Goal: Task Accomplishment & Management: Manage account settings

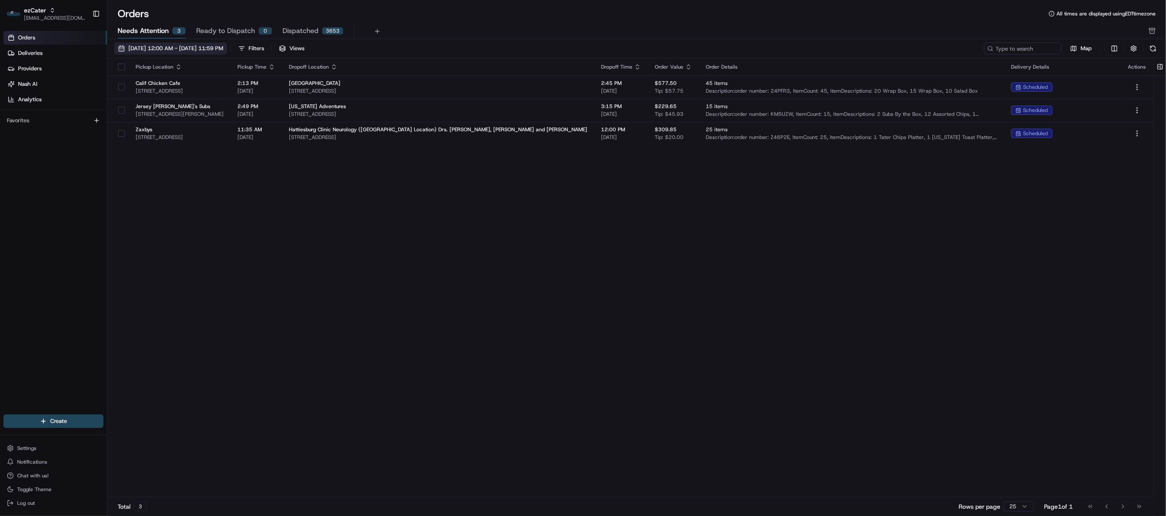
click at [155, 47] on span "[DATE] 12:00 AM - [DATE] 11:59 PM" at bounding box center [175, 49] width 95 height 8
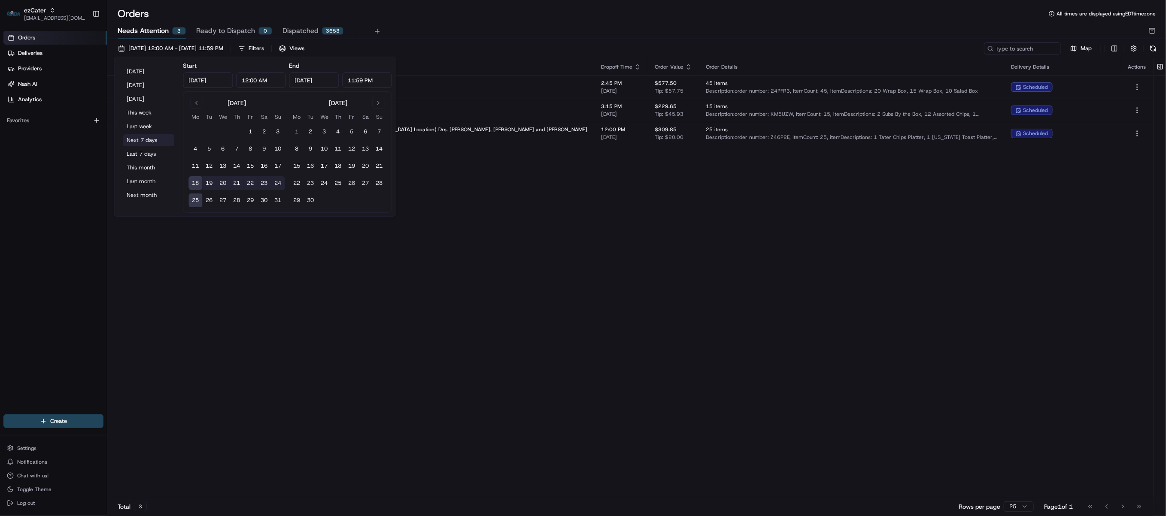
click at [137, 137] on button "Next 7 days" at bounding box center [149, 140] width 52 height 12
click at [599, 268] on div "Pickup Location Pickup Time Dropoff Location Dropoff Time Order Value Order Det…" at bounding box center [630, 277] width 1046 height 439
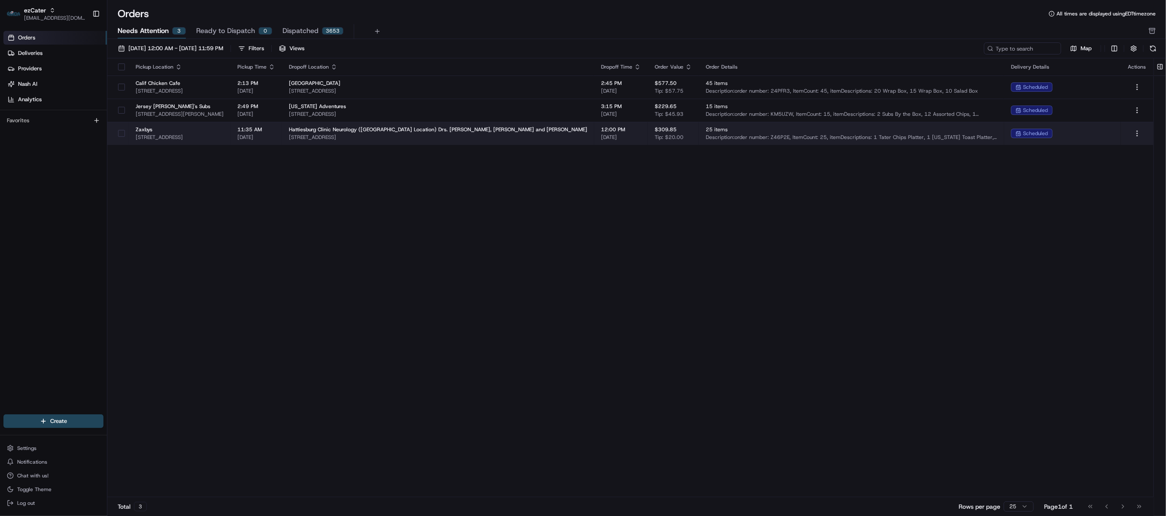
click at [347, 131] on span "Hattiesburg Clinic Neurology ([GEOGRAPHIC_DATA] Location) Drs. [PERSON_NAME], […" at bounding box center [438, 129] width 298 height 7
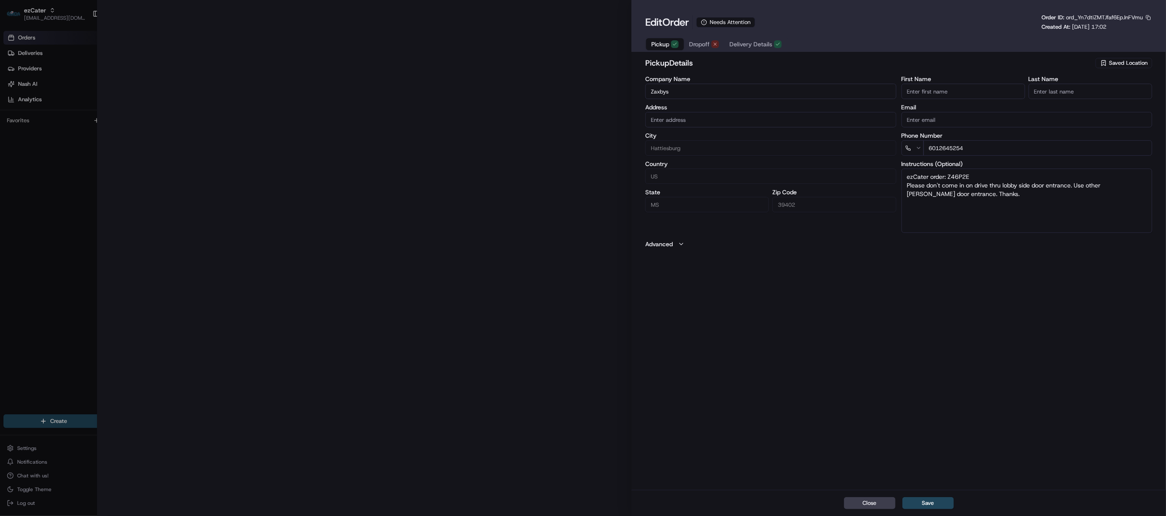
type input "[STREET_ADDRESS]"
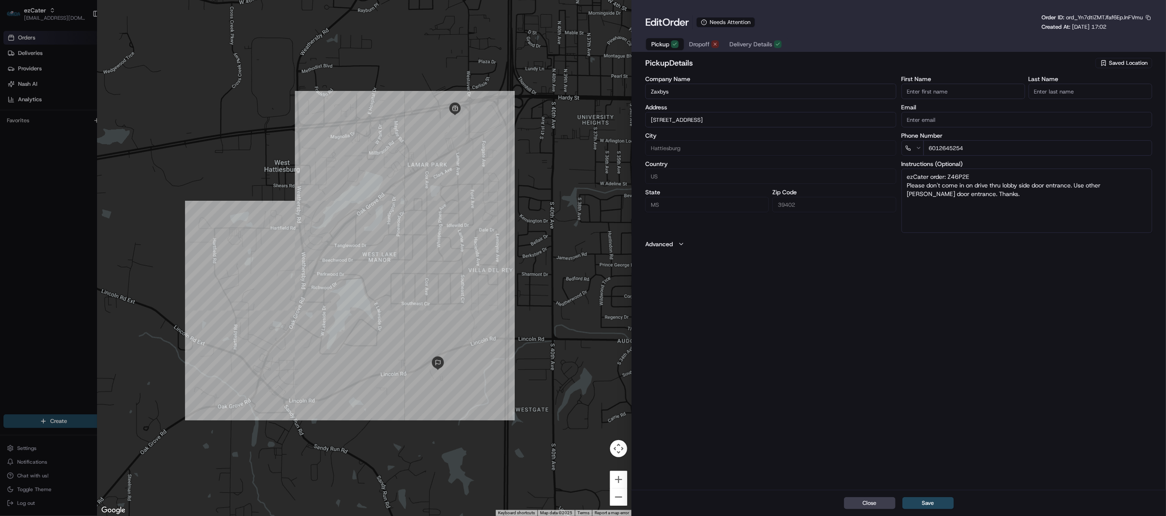
click at [706, 54] on div "Edit Order Needs Attention Order ID: ord_Yn7dtiZMTJfaf6EpJnFVmu Created At: [DA…" at bounding box center [898, 27] width 534 height 55
click at [704, 49] on span "Dropoff" at bounding box center [699, 44] width 21 height 9
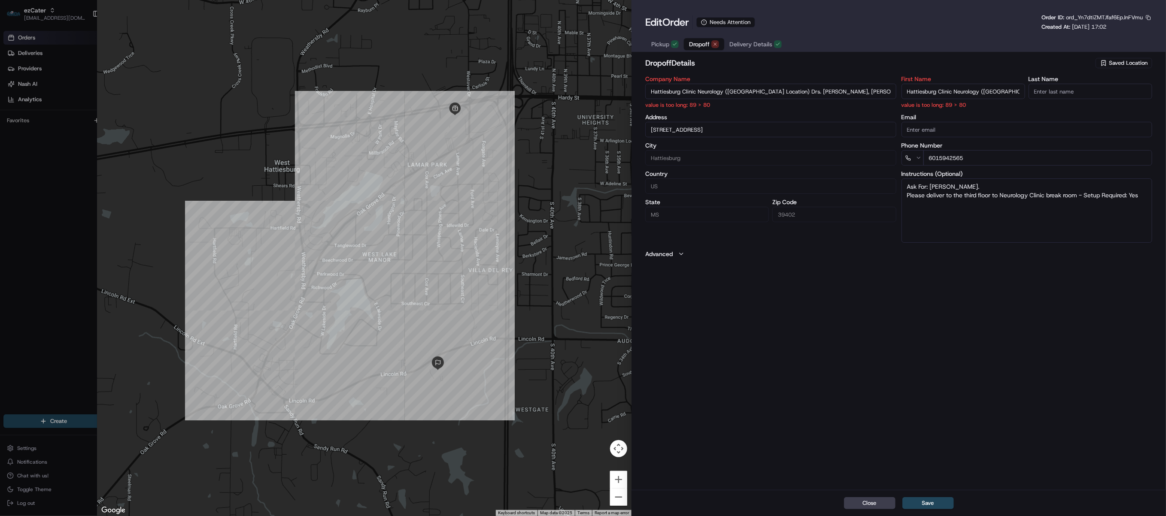
drag, startPoint x: 814, startPoint y: 92, endPoint x: 893, endPoint y: 91, distance: 79.0
click at [893, 91] on input "Hattiesburg Clinic Neurology ([GEOGRAPHIC_DATA] Location) Drs. [PERSON_NAME], […" at bounding box center [770, 91] width 251 height 15
click at [819, 92] on input "Hattiesburg Clinic Neurology ([GEOGRAPHIC_DATA] Location) Drs. [PERSON_NAME]" at bounding box center [770, 91] width 251 height 15
drag, startPoint x: 821, startPoint y: 91, endPoint x: 801, endPoint y: 91, distance: 19.3
click at [801, 91] on input "Hattiesburg Clinic Neurology ([GEOGRAPHIC_DATA] Location) Drs. [PERSON_NAME]" at bounding box center [770, 91] width 251 height 15
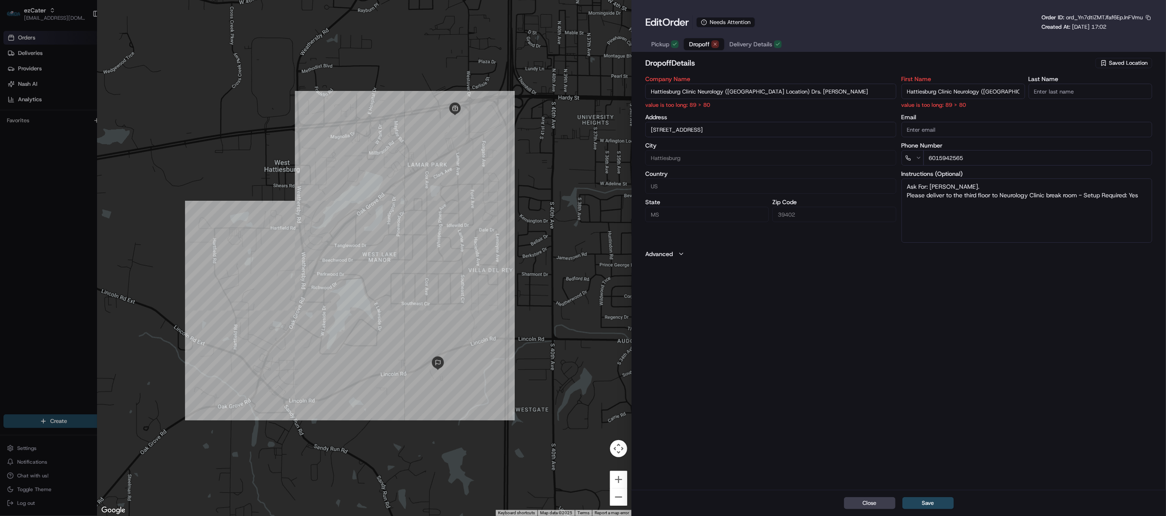
click at [817, 92] on input "Hattiesburg Clinic Neurology ([GEOGRAPHIC_DATA] Location) Drs. [PERSON_NAME]" at bounding box center [770, 91] width 251 height 15
click at [817, 91] on input "Hattiesburg Clinic Neurology ([GEOGRAPHIC_DATA] Location) Drs. [PERSON_NAME]" at bounding box center [770, 91] width 251 height 15
drag, startPoint x: 819, startPoint y: 92, endPoint x: 788, endPoint y: 91, distance: 30.5
click at [788, 91] on input "Hattiesburg Clinic Neurology ([GEOGRAPHIC_DATA] Location) Drs. [PERSON_NAME]" at bounding box center [770, 91] width 251 height 15
click at [798, 94] on input "Hattiesburg Clinic Neurology ([GEOGRAPHIC_DATA] Location)" at bounding box center [770, 91] width 251 height 15
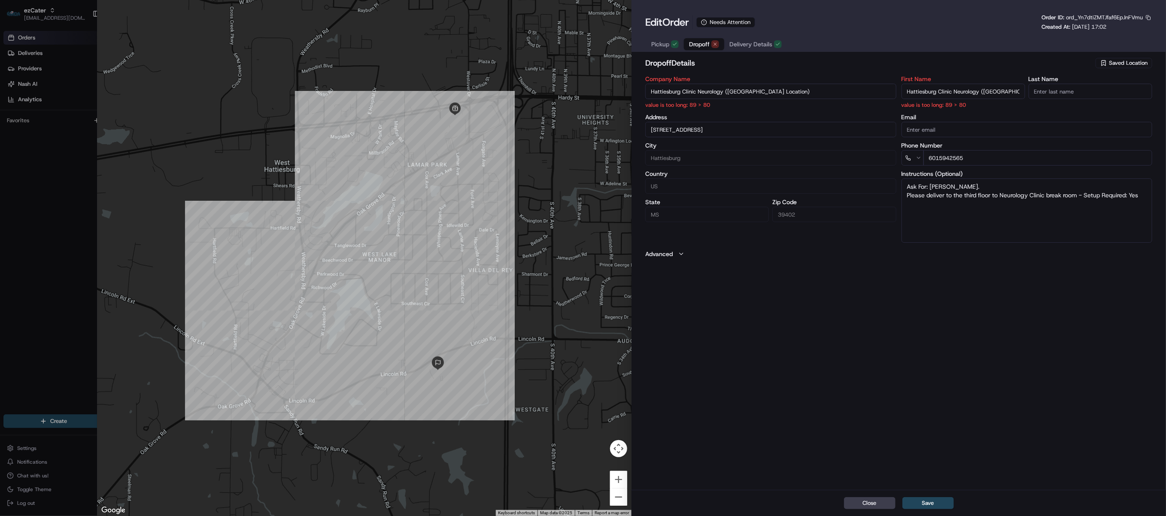
type input "Hattiesburg Clinic Neurology ([GEOGRAPHIC_DATA] Location)"
click at [794, 112] on div "Company Name Hattiesburg Clinic Neurology ([GEOGRAPHIC_DATA] Location) value is…" at bounding box center [770, 159] width 251 height 167
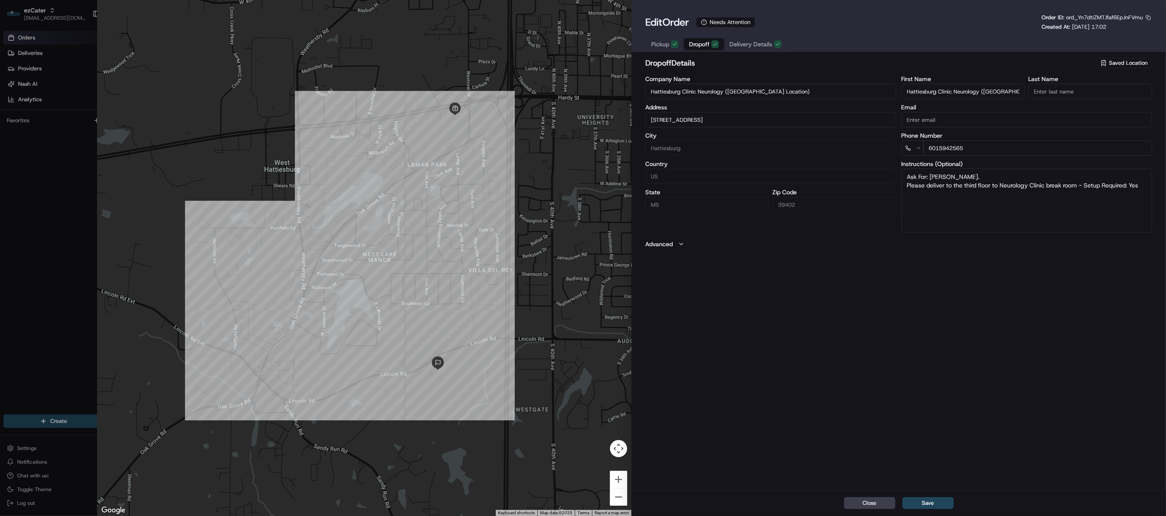
click at [800, 93] on input "Hattiesburg Clinic Neurology ([GEOGRAPHIC_DATA] Location)" at bounding box center [770, 91] width 251 height 15
click at [981, 93] on input "Hattiesburg Clinic Neurology ([GEOGRAPHIC_DATA] Location) Drs. [PERSON_NAME], […" at bounding box center [963, 91] width 124 height 15
drag, startPoint x: 800, startPoint y: 94, endPoint x: 564, endPoint y: 93, distance: 235.6
click at [564, 93] on div "Close ← Move left → Move right ↑ Move up ↓ Move down + Zoom in - Zoom out Home …" at bounding box center [631, 258] width 1069 height 516
click at [935, 91] on input "Hattiesburg Clinic Neurology ([GEOGRAPHIC_DATA] Location) Drs. [PERSON_NAME], […" at bounding box center [963, 91] width 124 height 15
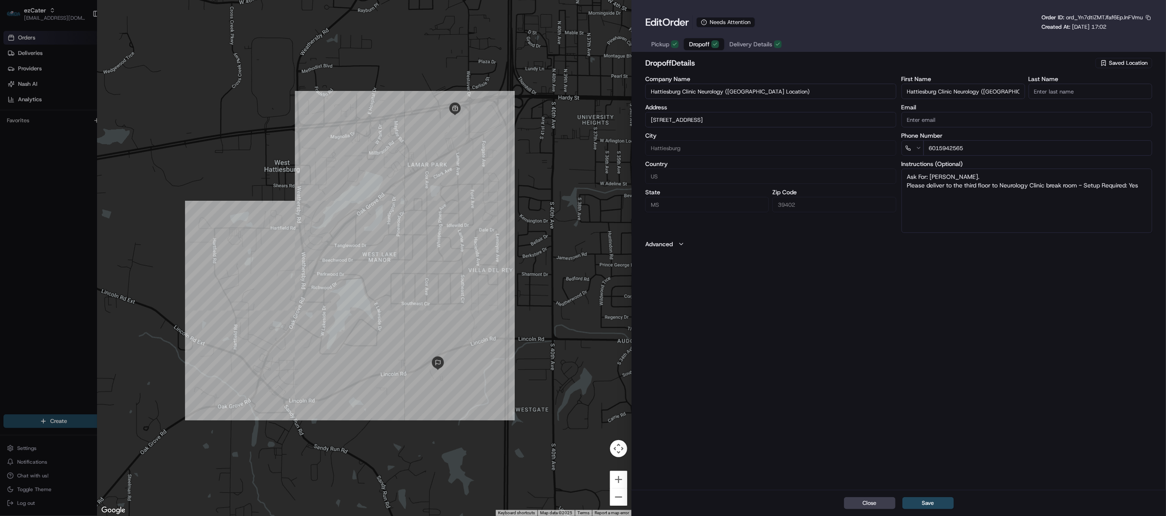
paste input
type input "Hattiesburg Clinic Neurology ([GEOGRAPHIC_DATA] Location)"
click at [942, 503] on button "Save" at bounding box center [928, 503] width 52 height 12
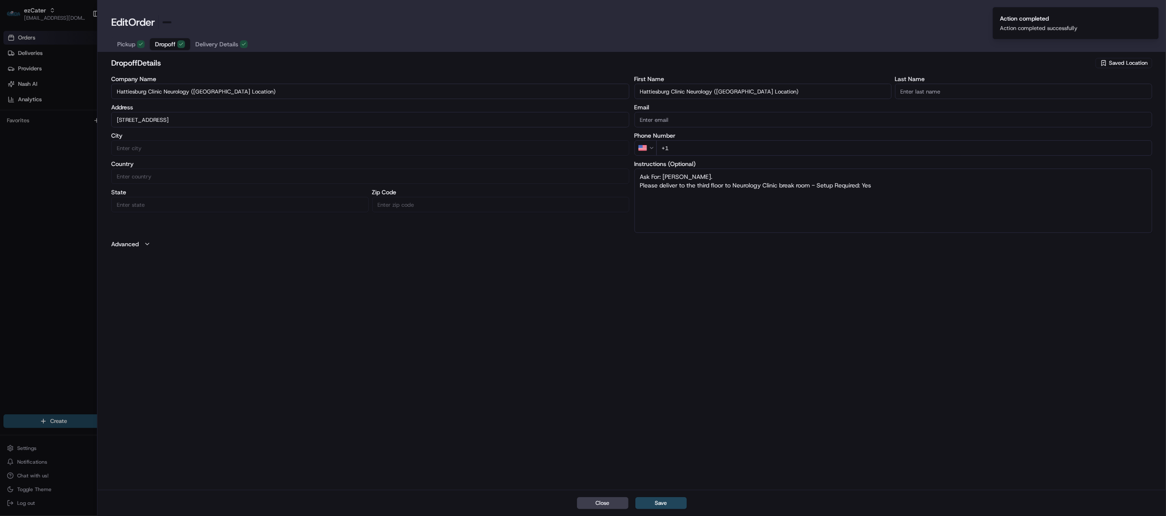
type input "+1"
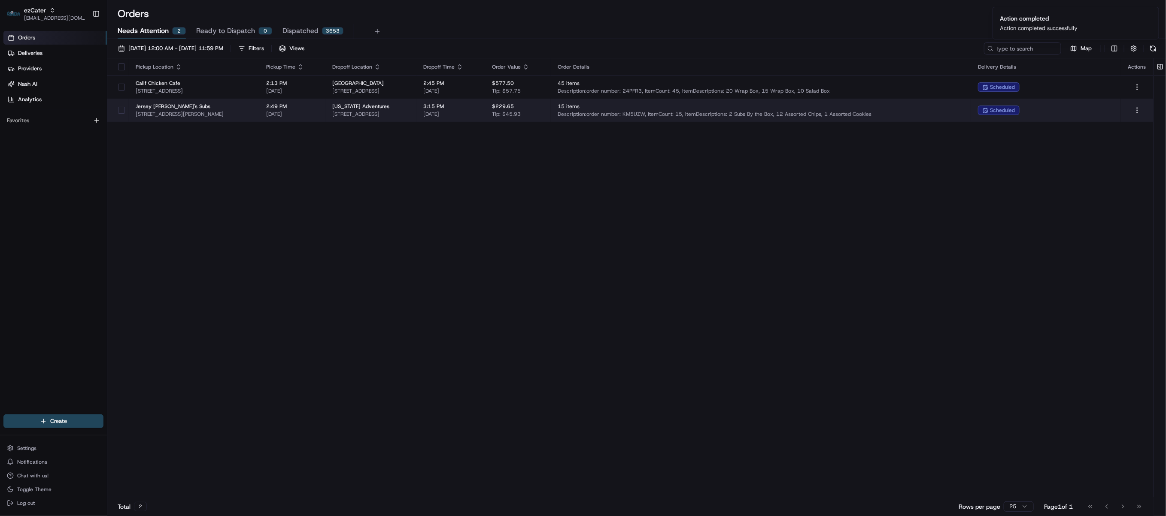
click at [409, 110] on span "[US_STATE] Adventures" at bounding box center [370, 106] width 77 height 7
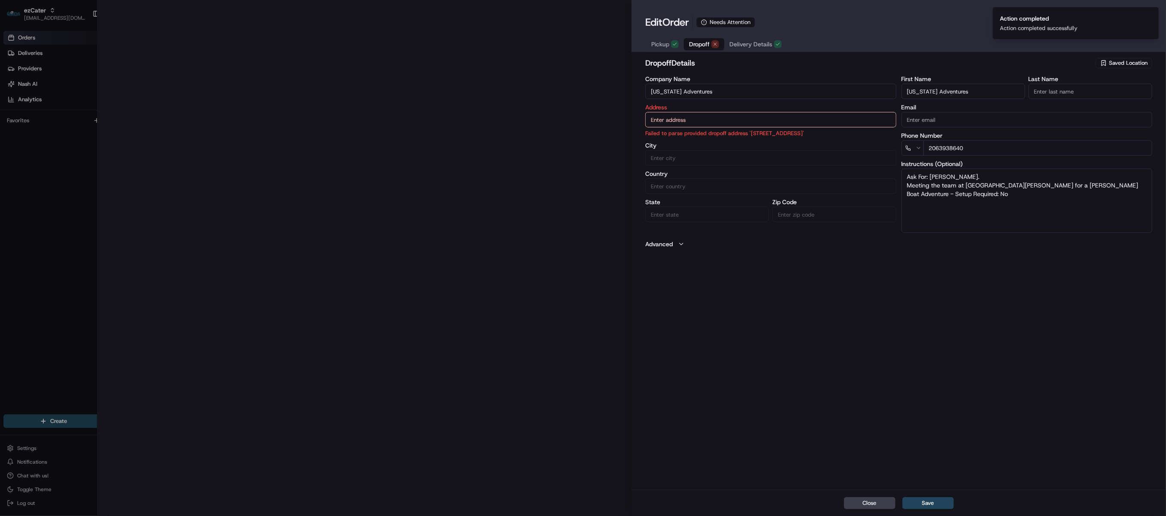
type input "[STREET_ADDRESS]"
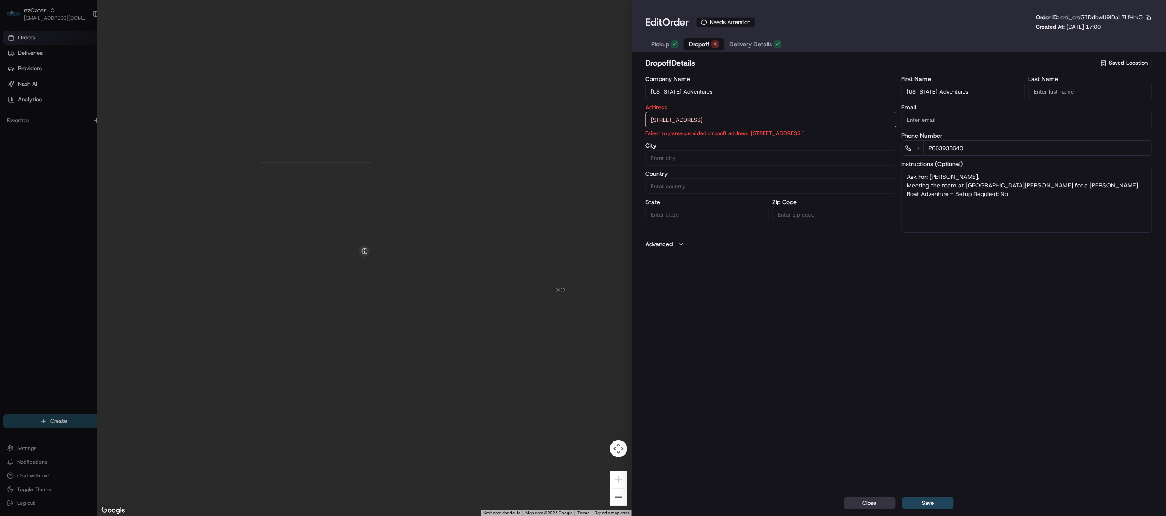
click at [863, 501] on button "Close" at bounding box center [870, 503] width 52 height 12
type input "+1"
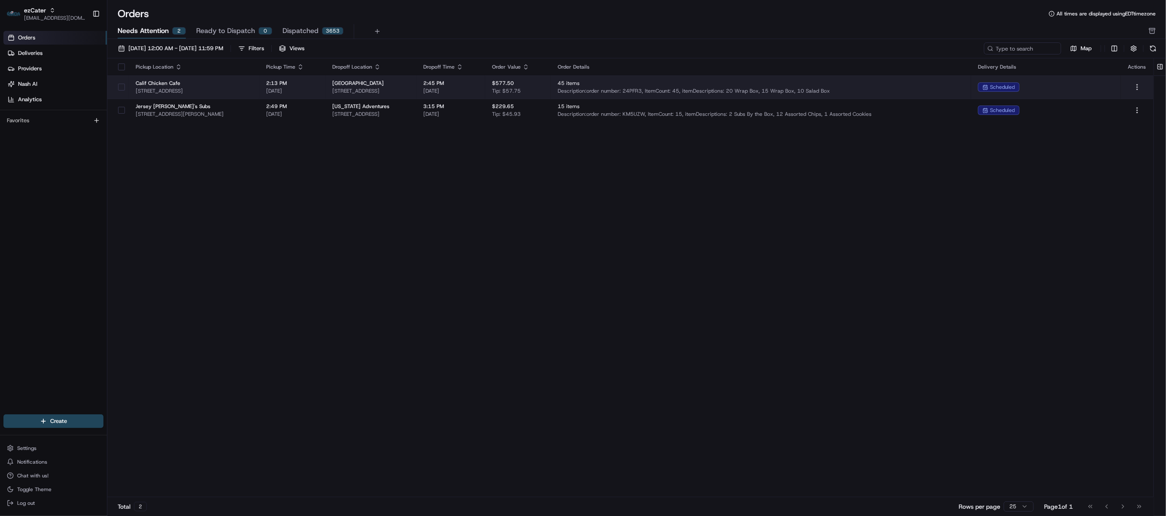
click at [409, 88] on span "[STREET_ADDRESS]" at bounding box center [370, 91] width 77 height 7
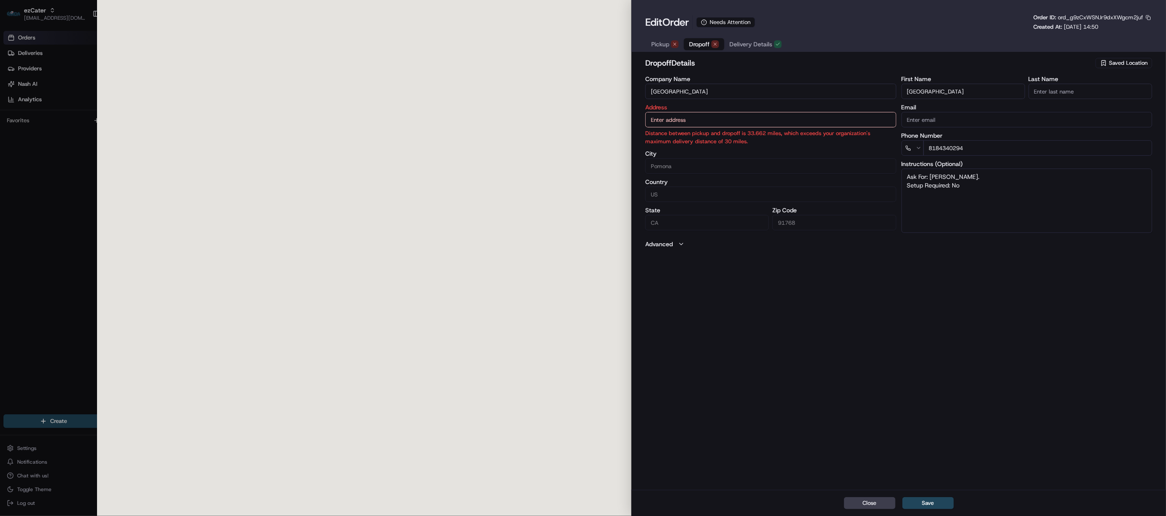
type input "[GEOGRAPHIC_DATA][PERSON_NAME][STREET_ADDRESS]"
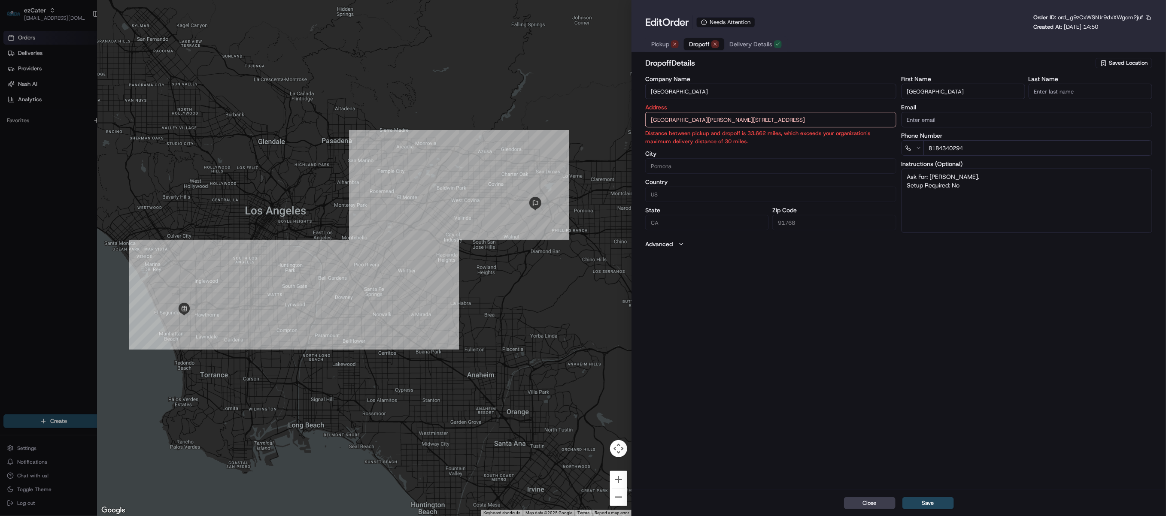
click at [751, 495] on div "Close Save" at bounding box center [898, 503] width 534 height 26
click at [658, 44] on span "Pickup" at bounding box center [660, 44] width 18 height 9
click at [752, 498] on div "Close Save" at bounding box center [898, 503] width 534 height 26
click at [867, 501] on button "Close" at bounding box center [870, 503] width 52 height 12
type input "+1"
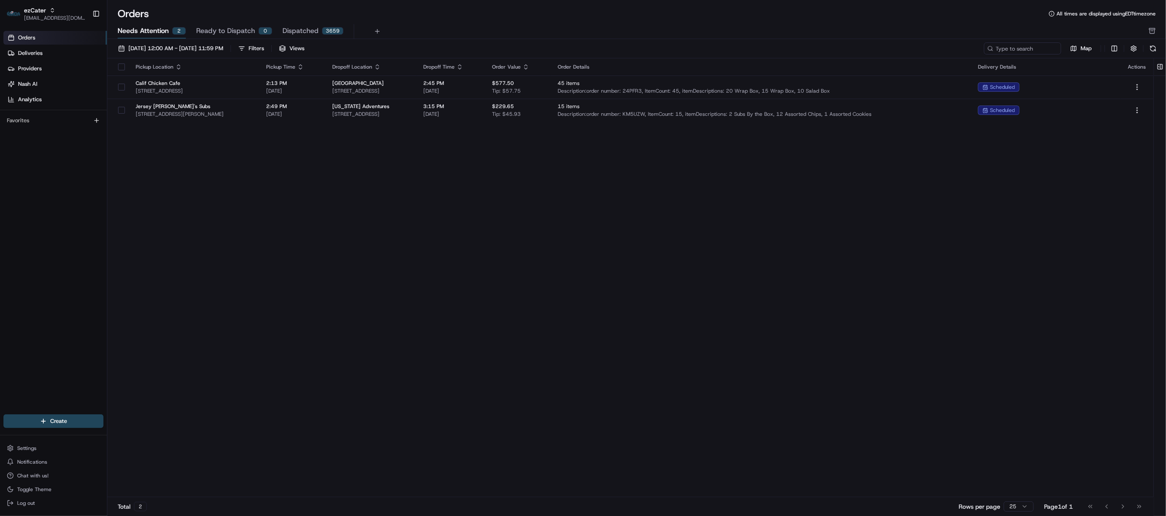
click at [764, 508] on div "Total 2 Rows per page 25 Page 1 of 1 Go to first page Go to previous page Go to…" at bounding box center [630, 506] width 1046 height 19
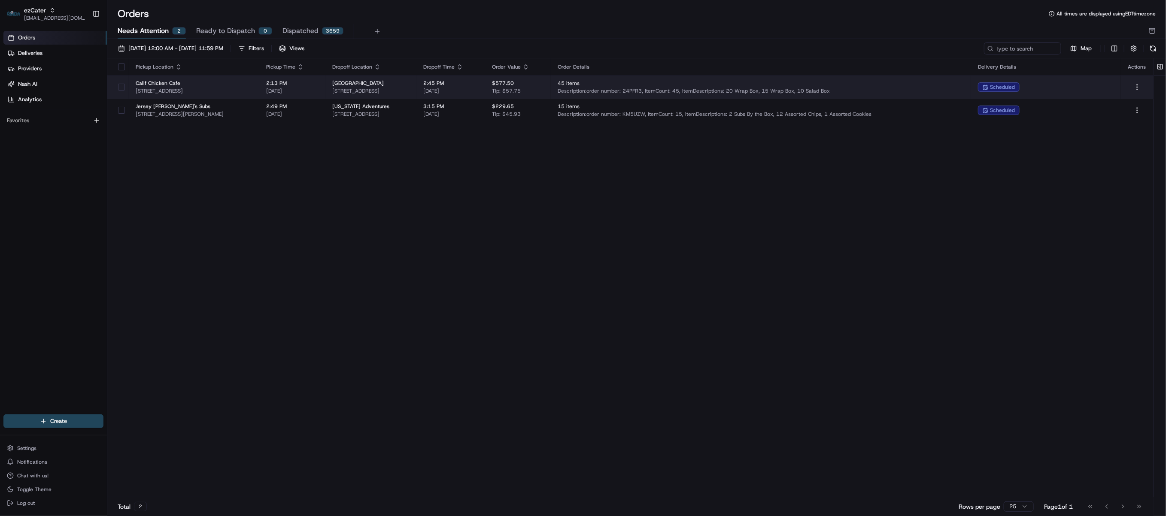
click at [401, 83] on span "[GEOGRAPHIC_DATA]" at bounding box center [370, 83] width 77 height 7
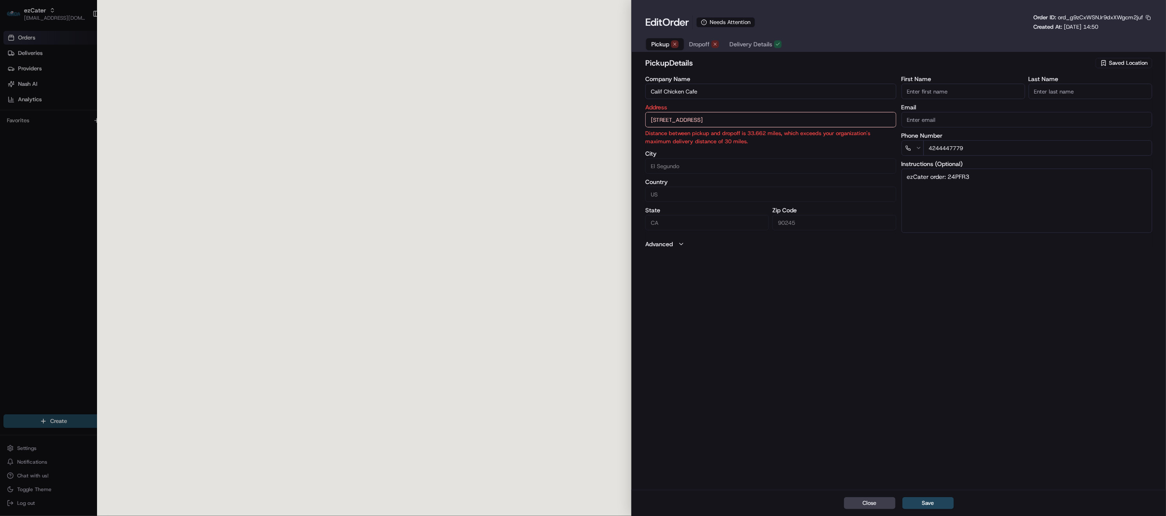
type input "[STREET_ADDRESS]"
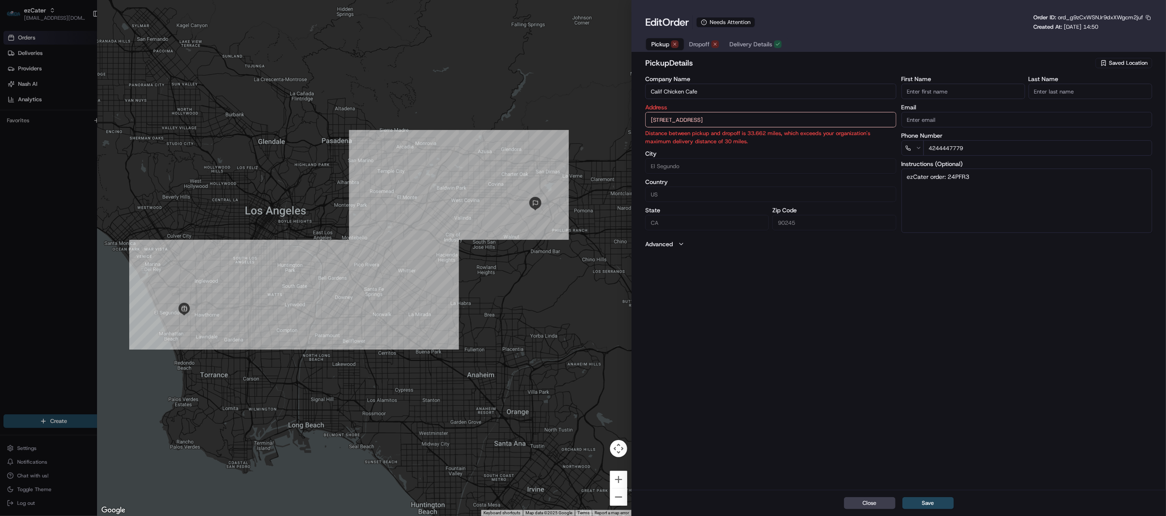
click at [64, 238] on div at bounding box center [583, 258] width 1166 height 516
type input "+1"
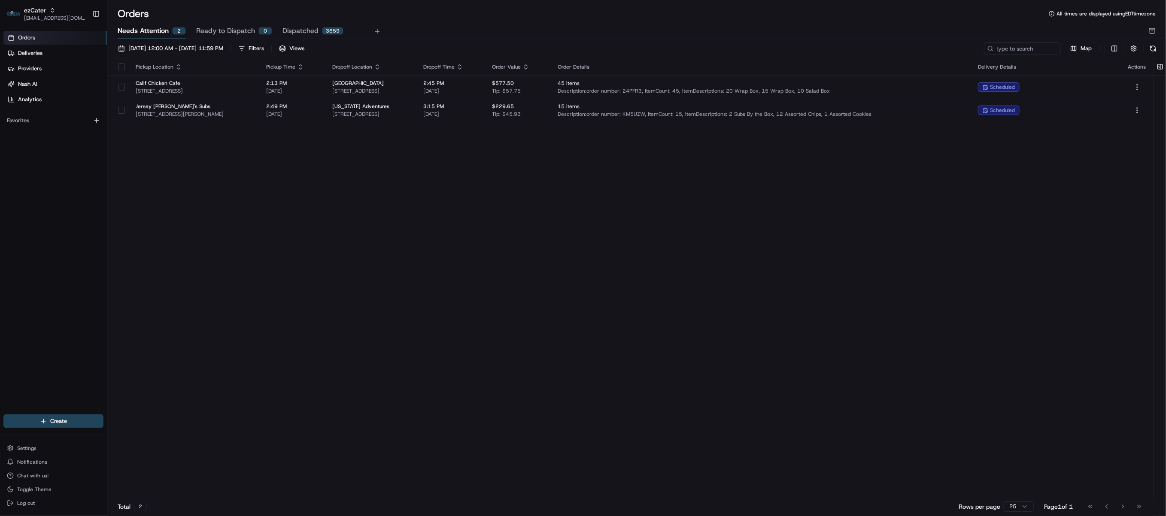
click at [814, 505] on div "Total 2 Rows per page 25 Page 1 of 1 Go to first page Go to previous page Go to…" at bounding box center [630, 506] width 1046 height 19
